Goal: Book appointment/travel/reservation

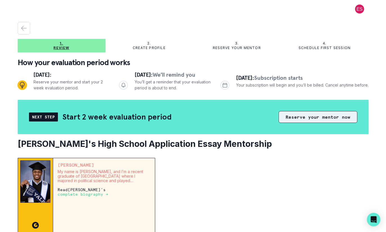
click at [308, 118] on button "Reserve your mentor now" at bounding box center [318, 117] width 79 height 12
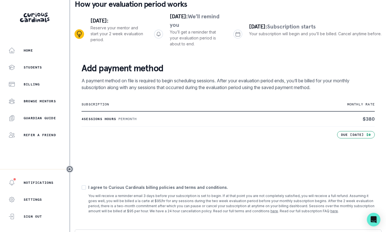
scroll to position [60, 0]
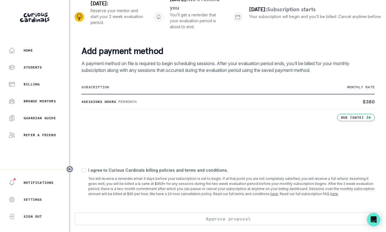
click at [84, 170] on span at bounding box center [84, 170] width 5 height 5
click at [82, 170] on input "checkbox" at bounding box center [81, 170] width 0 height 0
checkbox input "true"
click at [229, 219] on button "Approve proposal" at bounding box center [228, 218] width 307 height 13
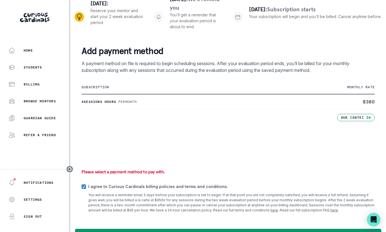
scroll to position [77, 0]
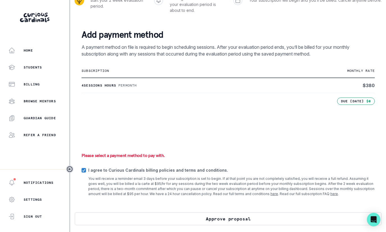
click at [227, 215] on button "Approve proposal" at bounding box center [228, 218] width 307 height 13
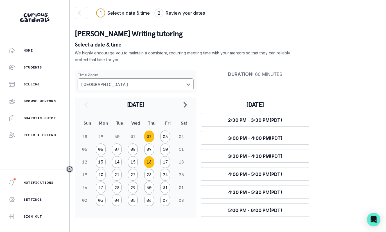
click at [150, 161] on button "16" at bounding box center [149, 162] width 10 height 12
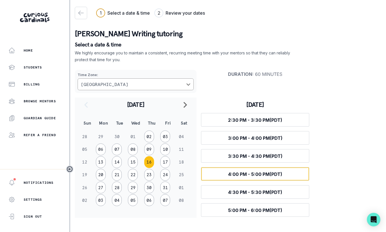
click at [257, 173] on span "4:00 PM - 5:00 PM (PDT)" at bounding box center [255, 174] width 54 height 6
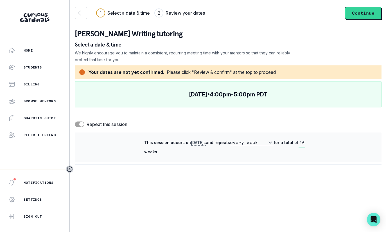
click at [77, 124] on span at bounding box center [80, 124] width 10 height 6
click at [75, 121] on input "checkbox" at bounding box center [75, 121] width 0 height 0
checkbox input "false"
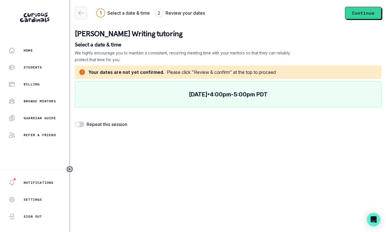
click at [81, 11] on icon "button" at bounding box center [81, 13] width 7 height 7
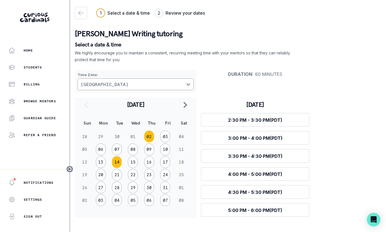
click at [117, 159] on button "14" at bounding box center [117, 162] width 10 height 12
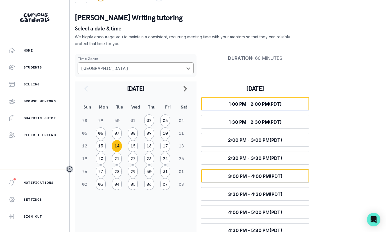
scroll to position [16, 0]
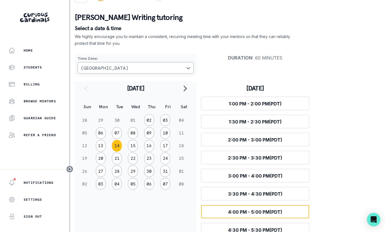
click at [260, 206] on button "Select time 4:00 PM - 5:00 PM (PDT)" at bounding box center [255, 212] width 108 height 14
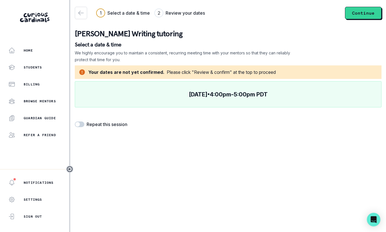
scroll to position [0, 0]
click at [83, 123] on span at bounding box center [80, 124] width 10 height 6
click at [75, 121] on input "checkbox" at bounding box center [75, 121] width 0 height 0
checkbox input "true"
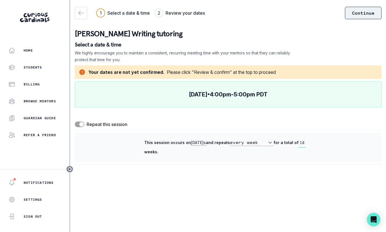
click at [359, 15] on button "Continue" at bounding box center [363, 13] width 37 height 12
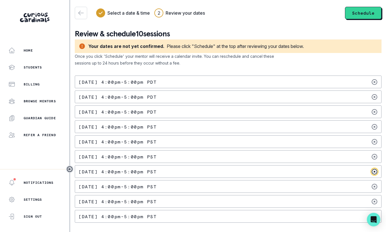
click at [374, 170] on icon at bounding box center [374, 171] width 7 height 7
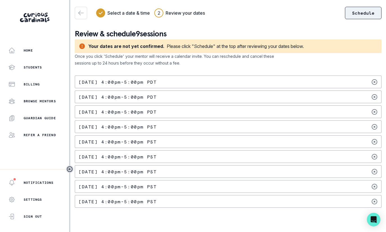
click at [361, 14] on button "Schedule" at bounding box center [363, 13] width 37 height 12
